Goal: Task Accomplishment & Management: Manage account settings

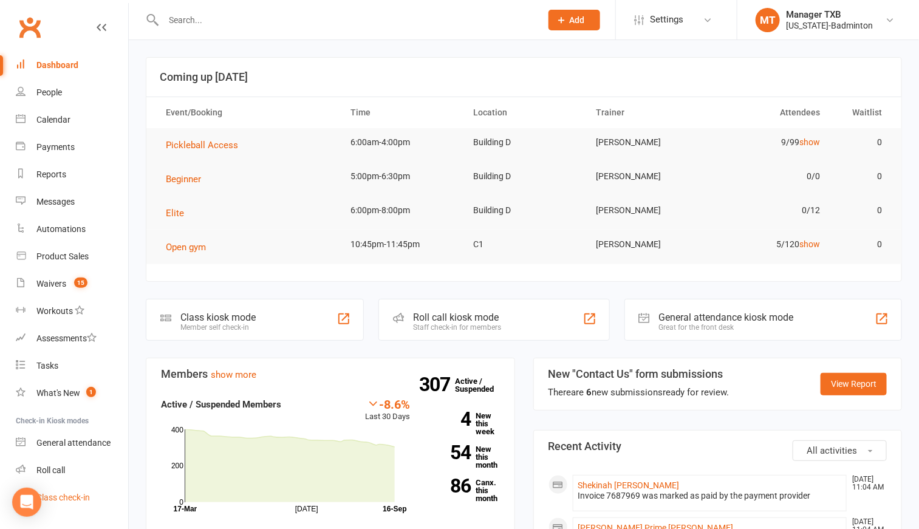
scroll to position [27, 0]
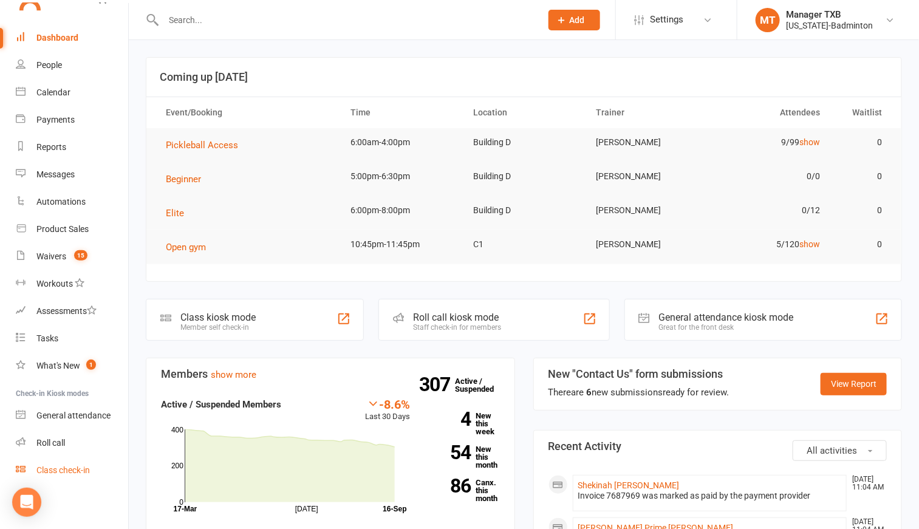
click at [75, 475] on link "Class check-in" at bounding box center [72, 470] width 112 height 27
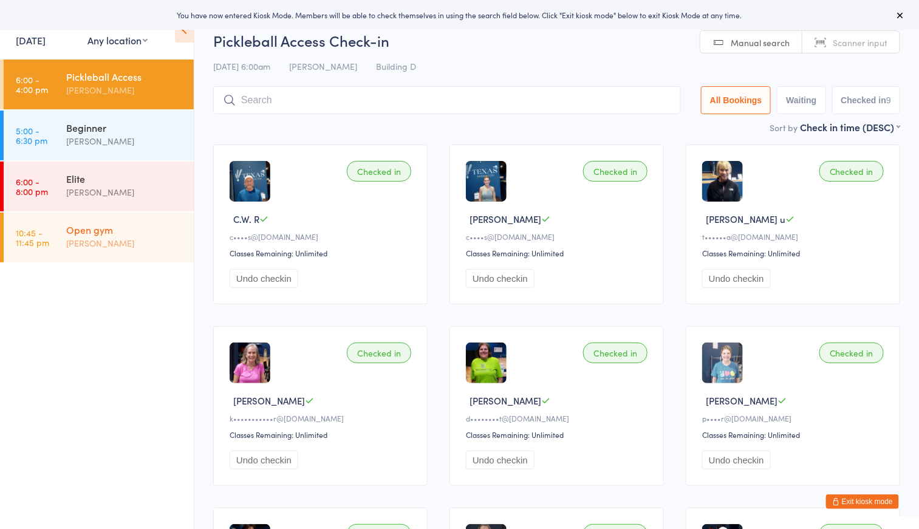
click at [143, 230] on div "Open gym" at bounding box center [124, 229] width 117 height 13
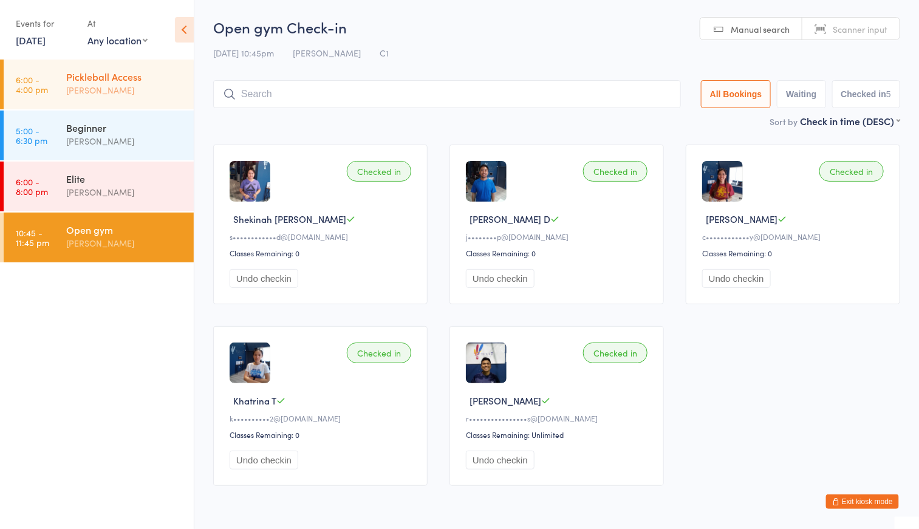
click at [95, 71] on div "Pickleball Access" at bounding box center [124, 76] width 117 height 13
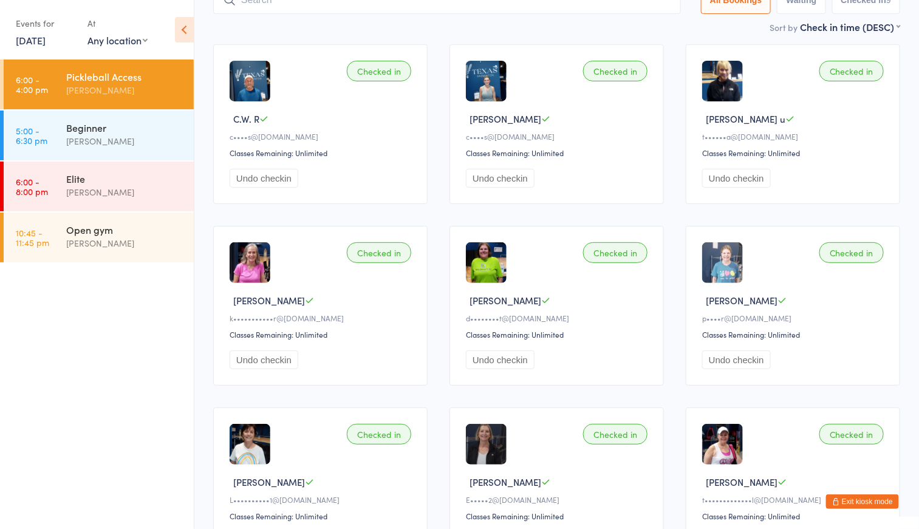
scroll to position [223, 0]
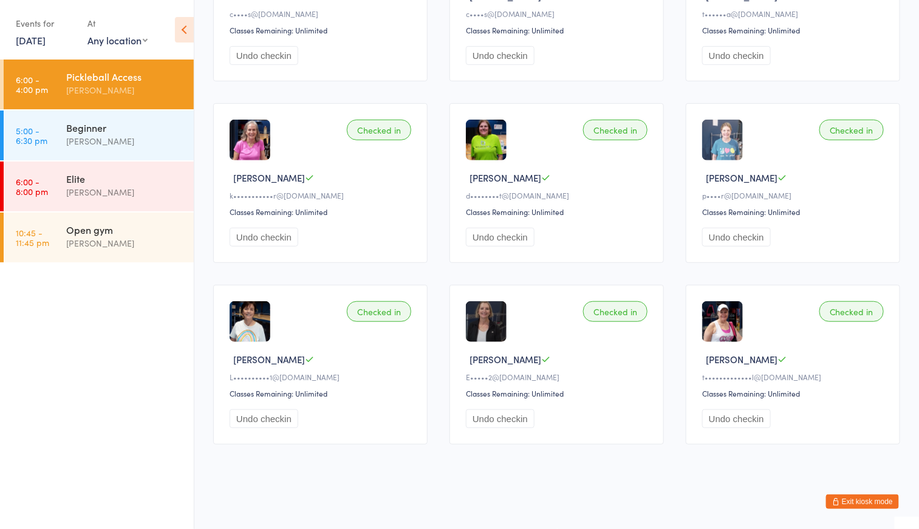
click at [875, 506] on button "Exit kiosk mode" at bounding box center [862, 501] width 73 height 15
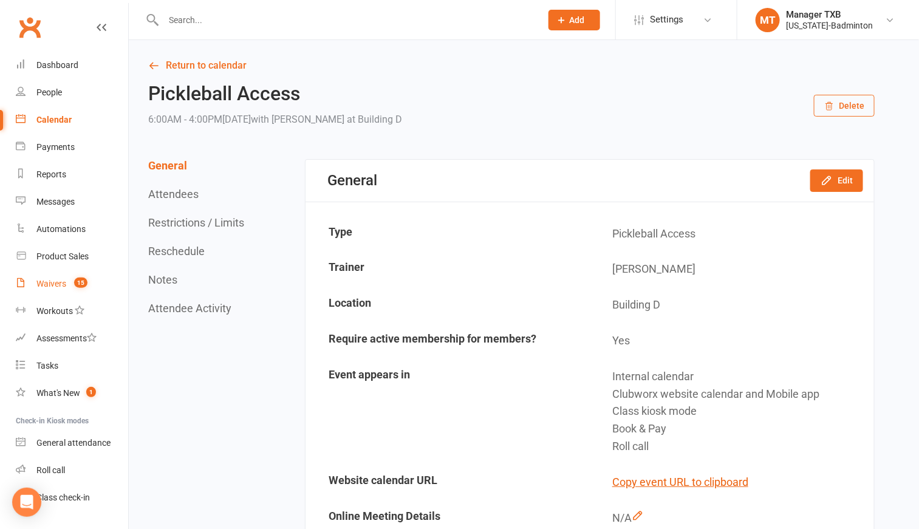
click at [44, 286] on div "Waivers" at bounding box center [51, 284] width 30 height 10
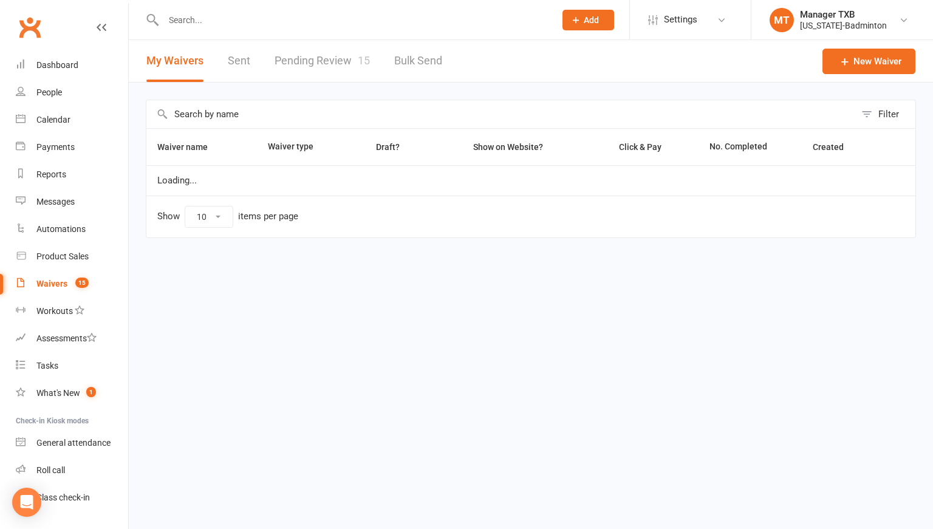
select select "100"
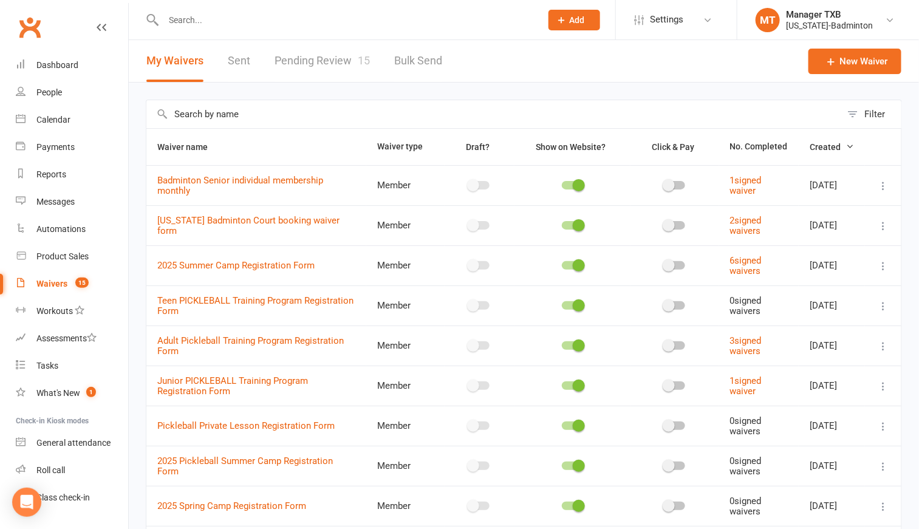
click at [313, 62] on link "Pending Review 15" at bounding box center [321, 61] width 95 height 42
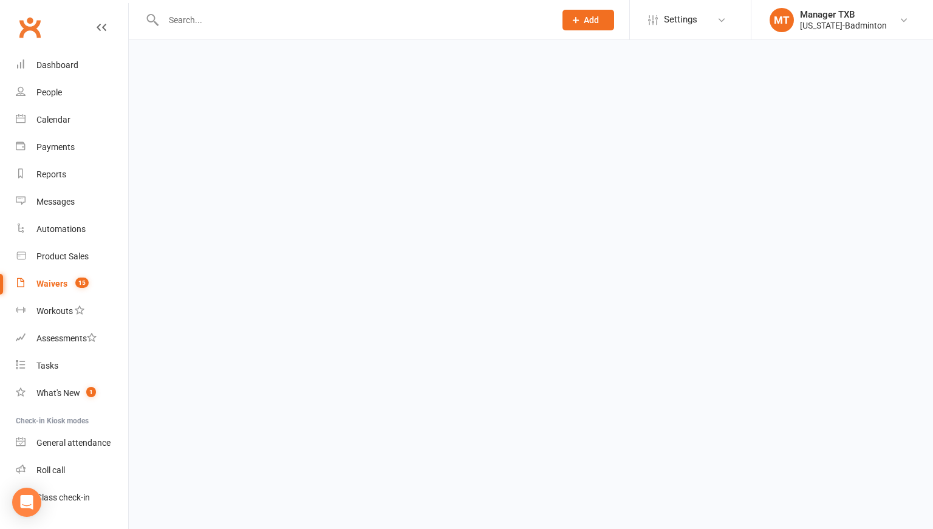
select select "25"
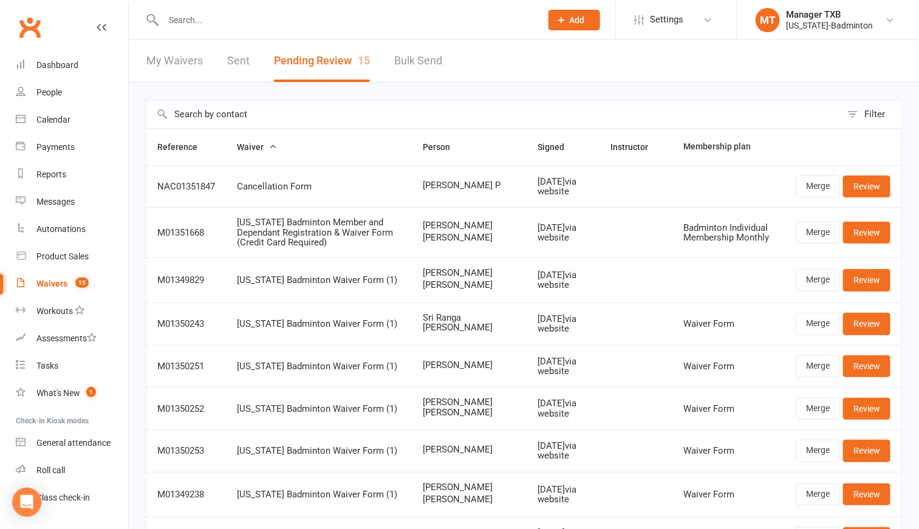
click at [171, 20] on input "text" at bounding box center [346, 20] width 373 height 17
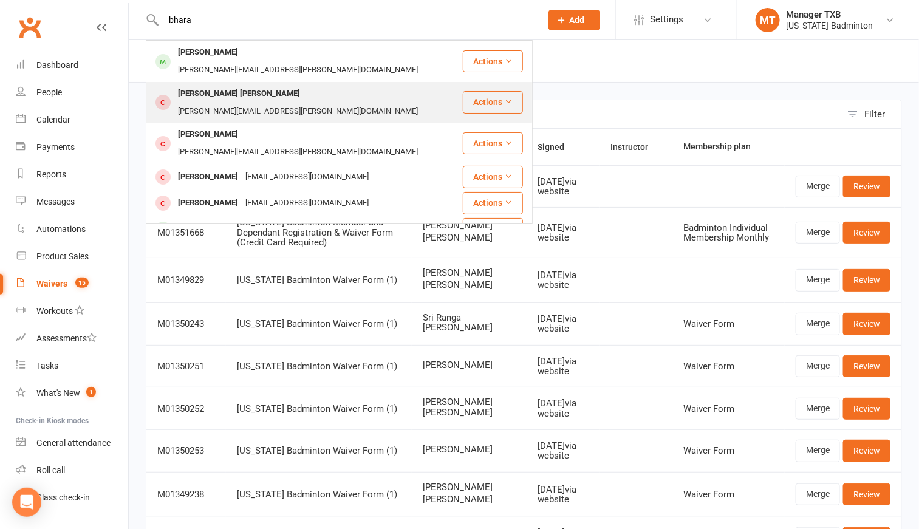
type input "bhara"
click at [221, 85] on div "Bharath Srikanth Jami" at bounding box center [238, 94] width 129 height 18
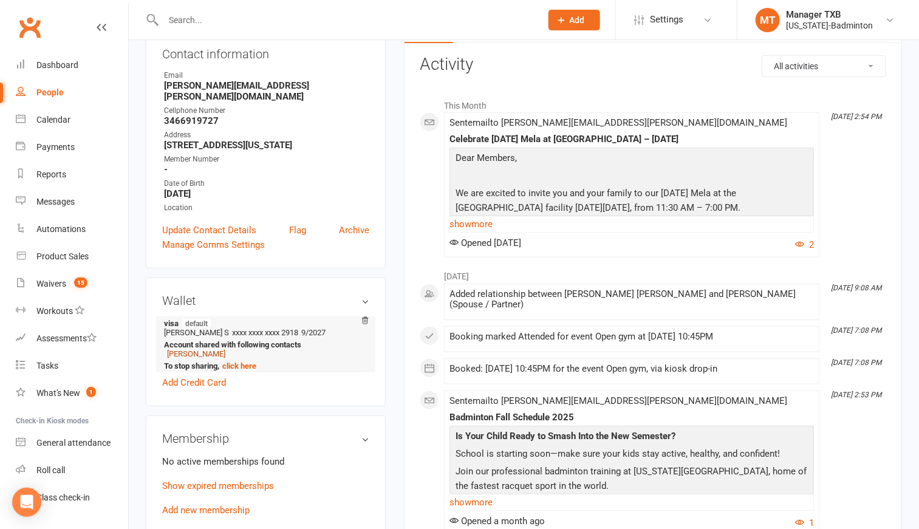
scroll to position [182, 0]
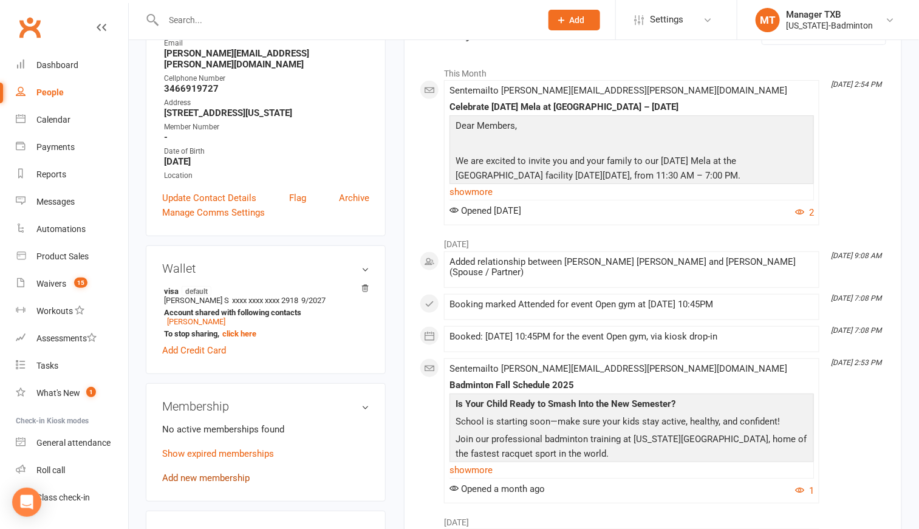
click at [194, 472] on link "Add new membership" at bounding box center [205, 477] width 87 height 11
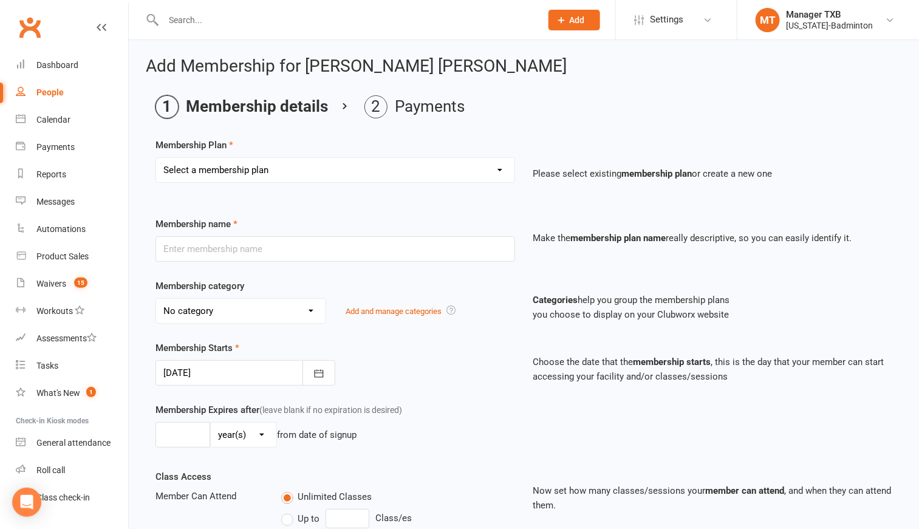
click at [199, 171] on select "Select a membership plan Create new Membership Plan Badminton Walk-in Pass 1 Vi…" at bounding box center [335, 170] width 358 height 24
select select "8"
click at [156, 158] on select "Select a membership plan Create new Membership Plan Badminton Walk-in Pass 1 Vi…" at bounding box center [335, 170] width 358 height 24
type input "Badminton +1 Add-on Membership Monthly"
select select "1"
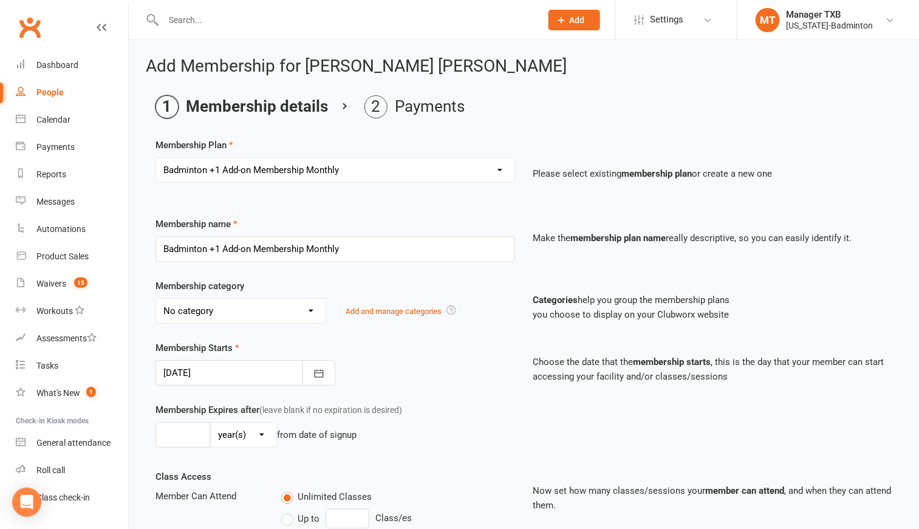
type input "0"
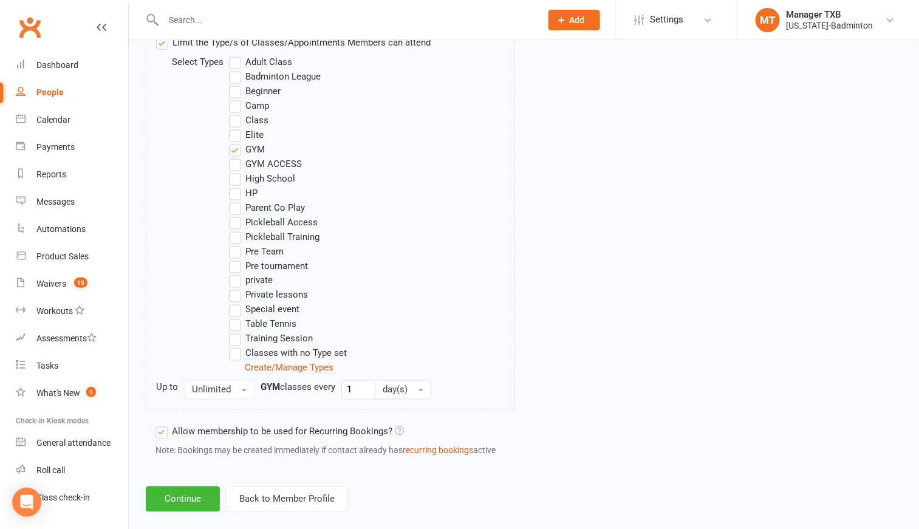
scroll to position [660, 0]
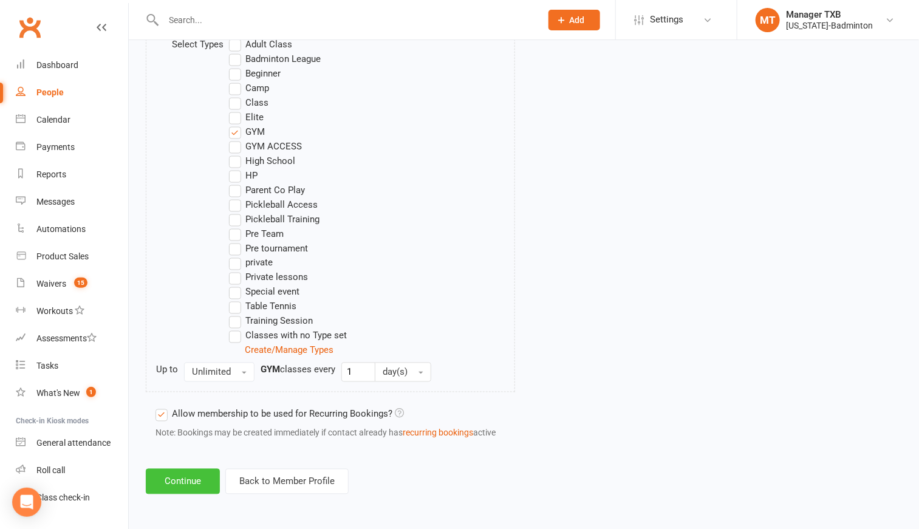
click at [197, 480] on button "Continue" at bounding box center [183, 482] width 74 height 26
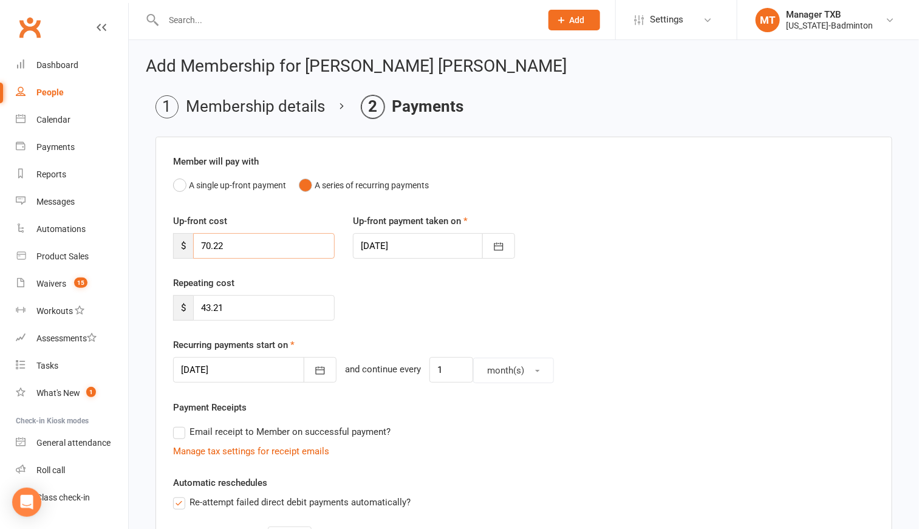
drag, startPoint x: 240, startPoint y: 248, endPoint x: 166, endPoint y: 252, distance: 74.8
click at [166, 252] on div "Up-front cost $ 70.22" at bounding box center [254, 236] width 180 height 45
type input "43.21"
click at [403, 308] on div "Repeating cost $ 43.21" at bounding box center [524, 307] width 720 height 62
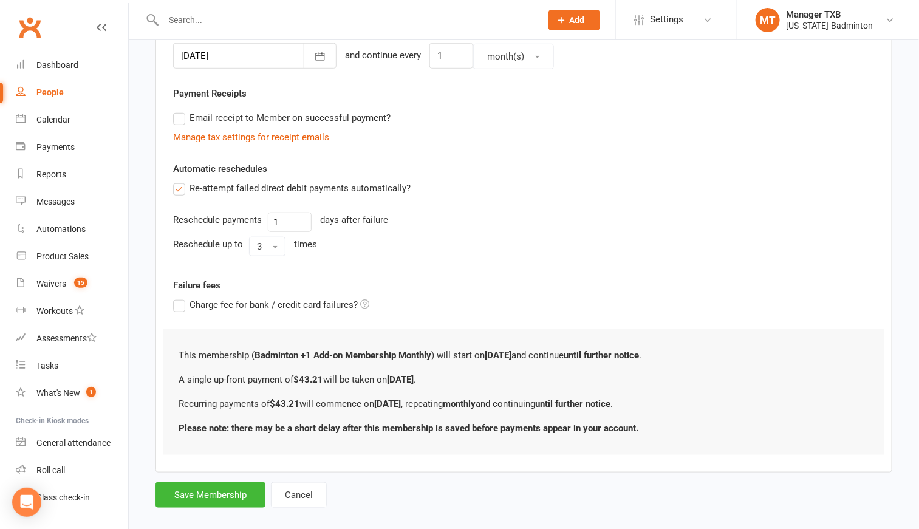
scroll to position [333, 0]
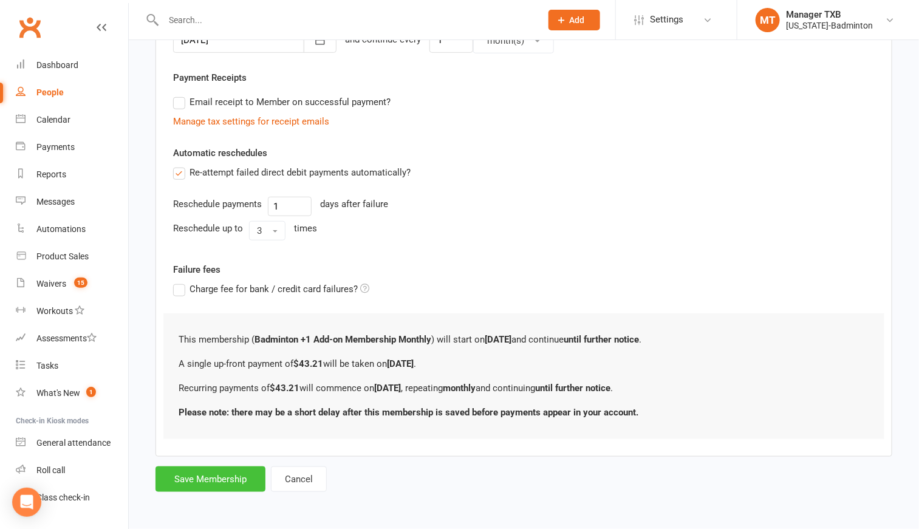
click at [188, 483] on button "Save Membership" at bounding box center [210, 479] width 110 height 26
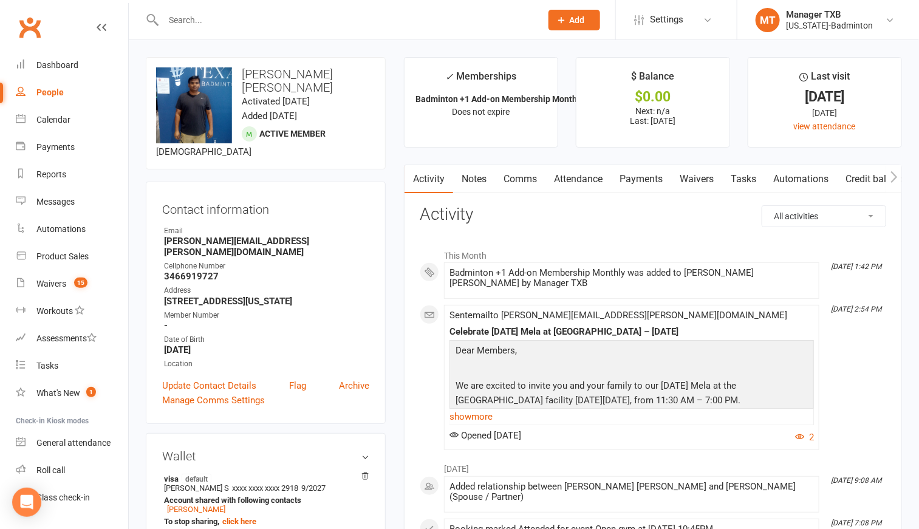
click at [188, 22] on input "text" at bounding box center [346, 20] width 373 height 17
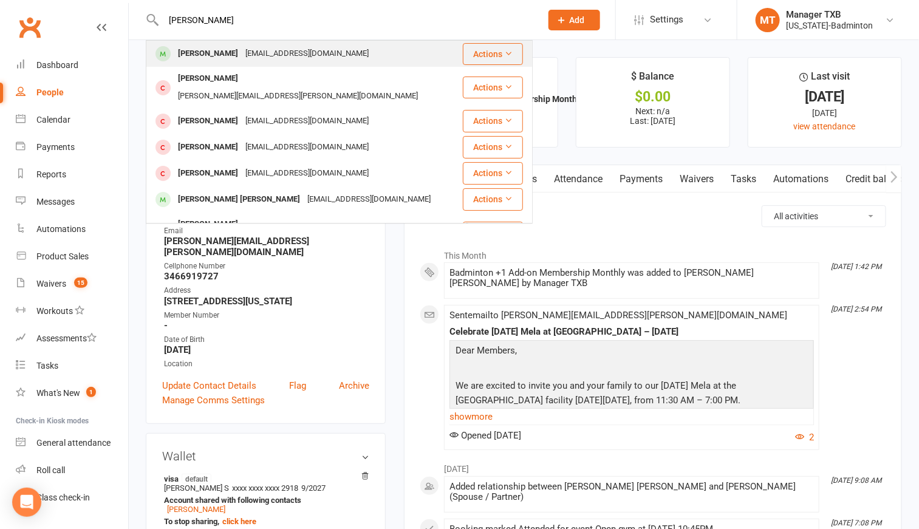
type input "arun bhas"
click at [191, 46] on div "Arun Bhaskar" at bounding box center [207, 54] width 67 height 18
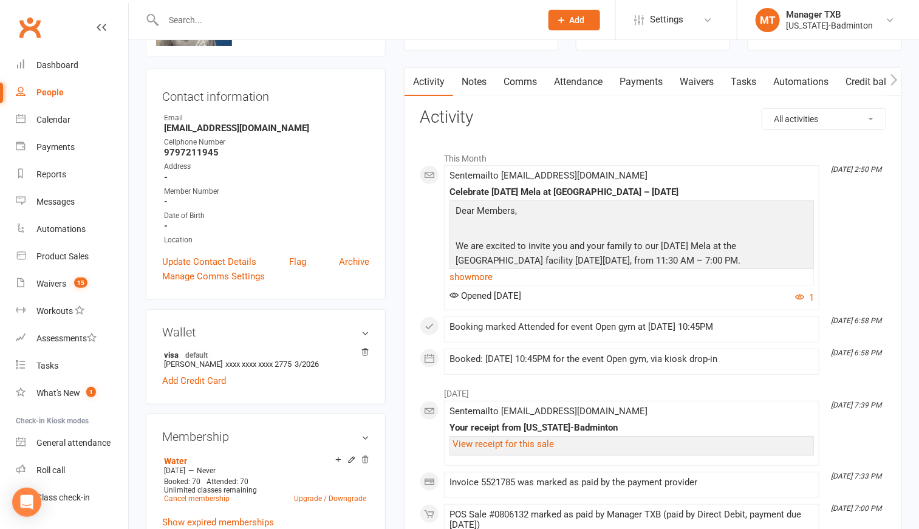
scroll to position [273, 0]
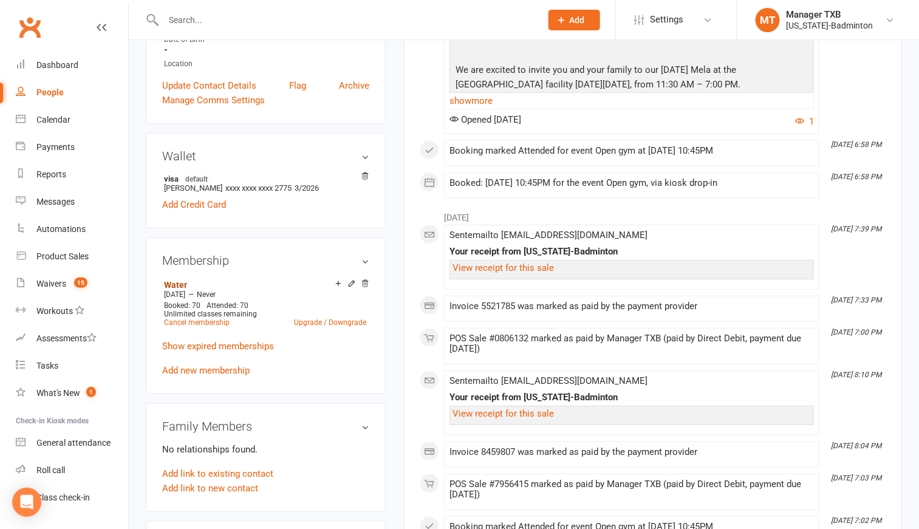
click at [169, 290] on link "Water" at bounding box center [175, 285] width 23 height 10
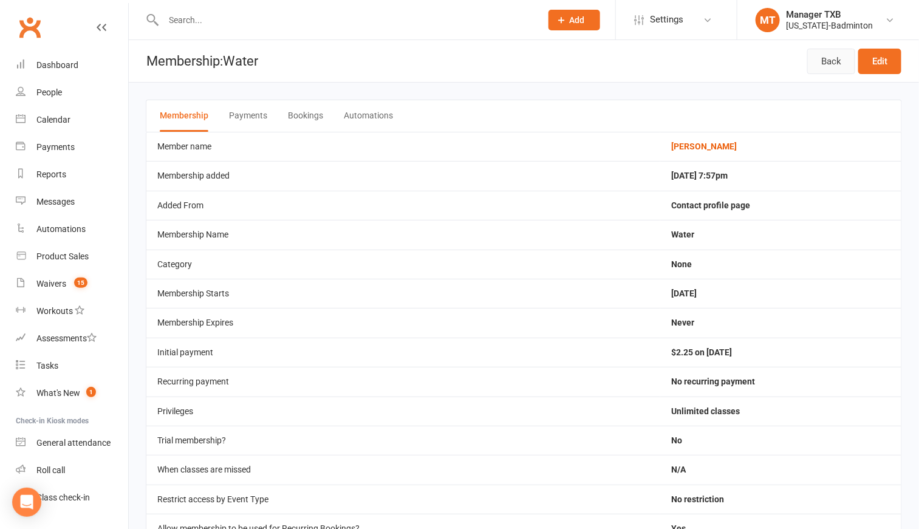
click at [811, 58] on link "Back" at bounding box center [831, 62] width 48 height 26
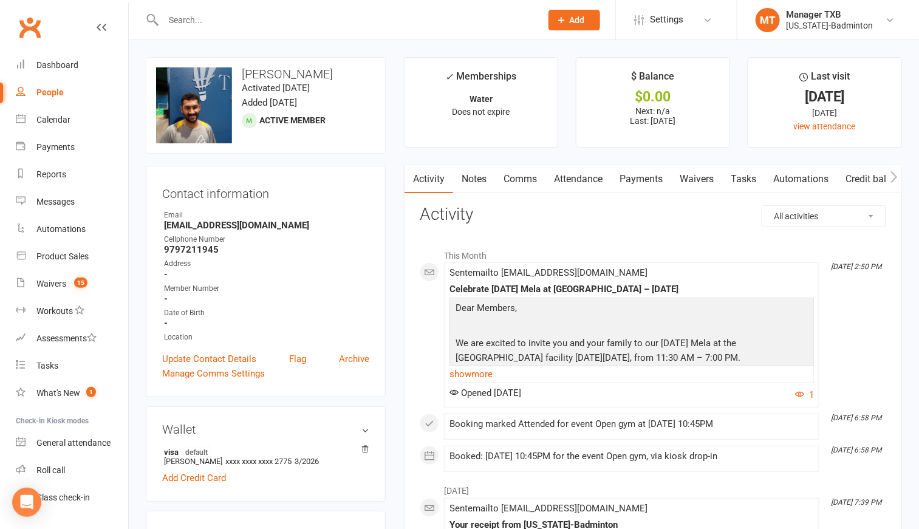
click at [581, 179] on link "Attendance" at bounding box center [578, 179] width 66 height 28
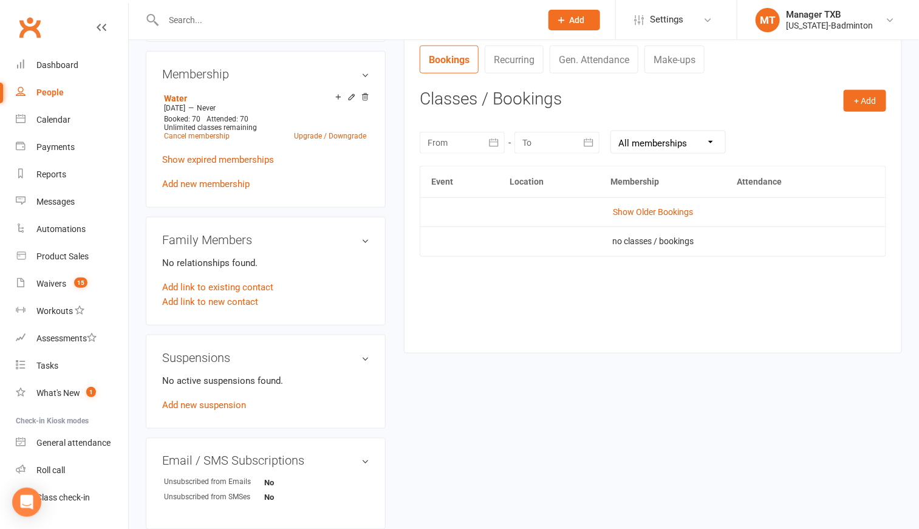
scroll to position [273, 0]
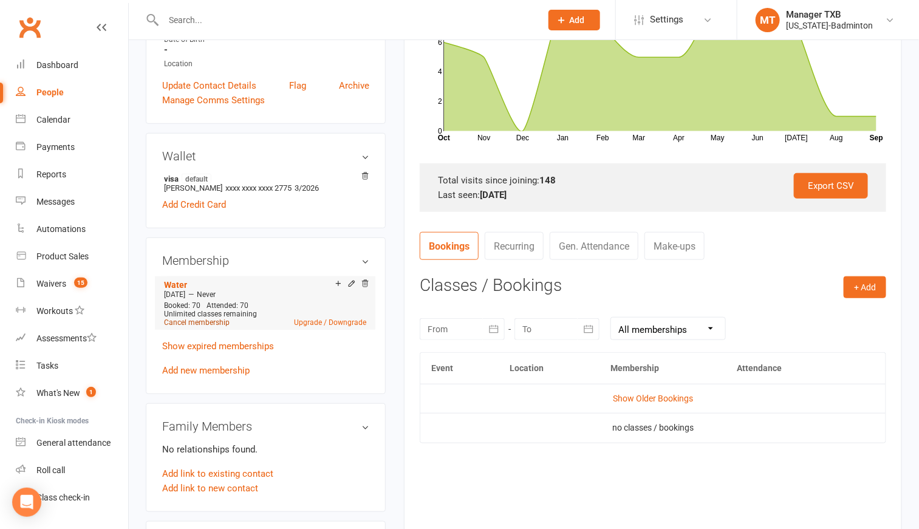
click at [173, 327] on link "Cancel membership" at bounding box center [197, 322] width 66 height 9
